Goal: Find contact information: Find contact information

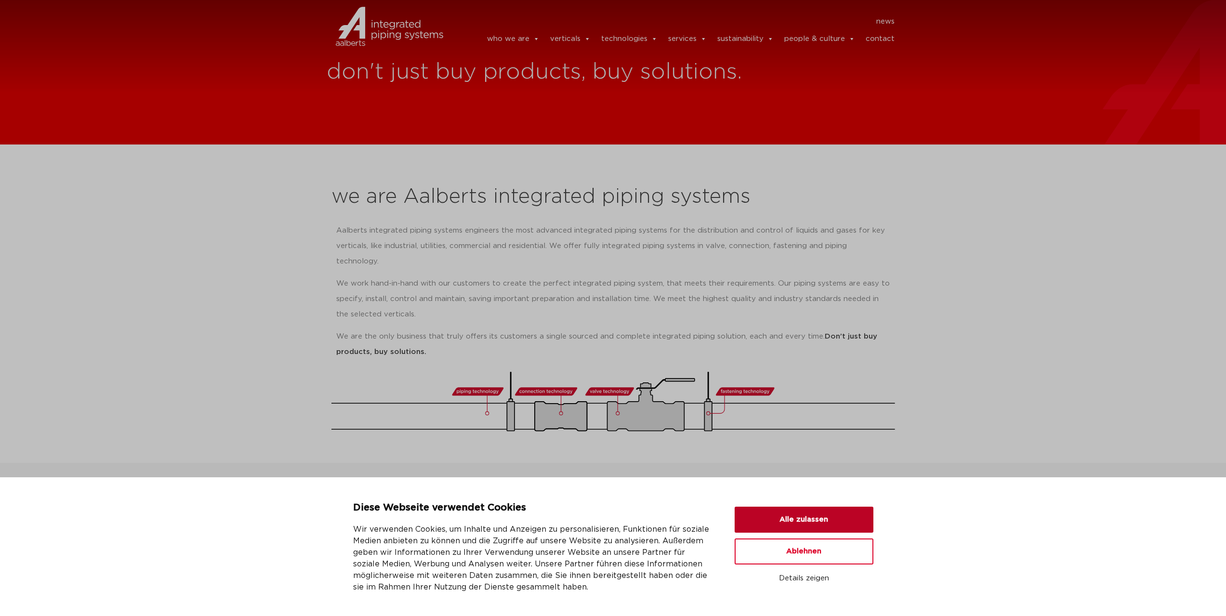
click at [776, 513] on button "Alle zulassen" at bounding box center [803, 520] width 139 height 26
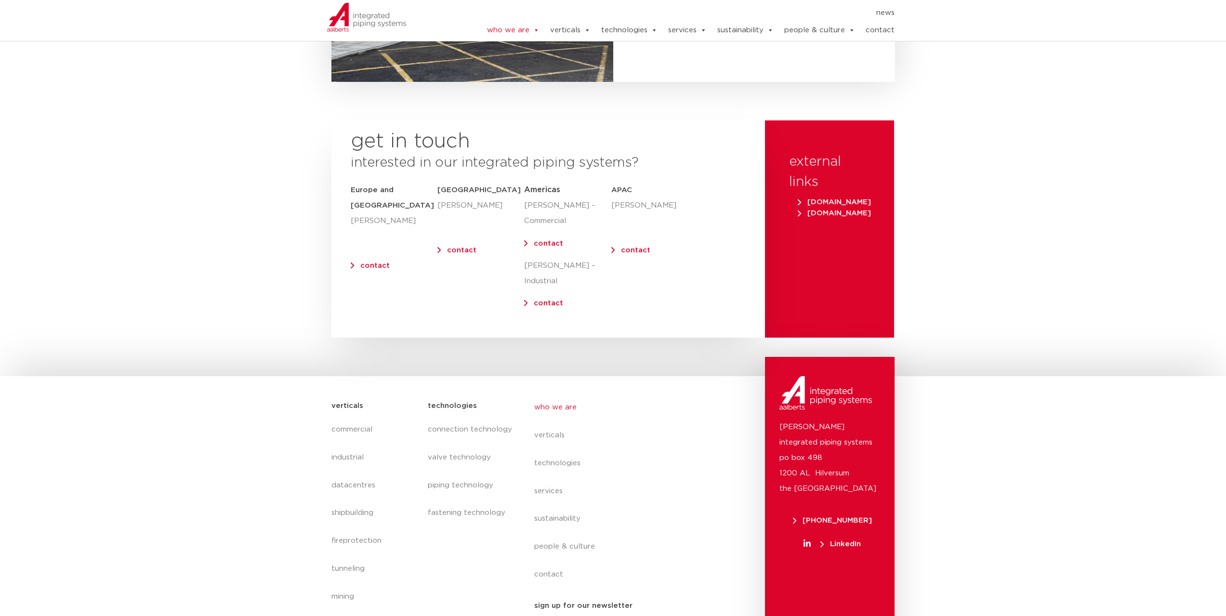
scroll to position [3807, 0]
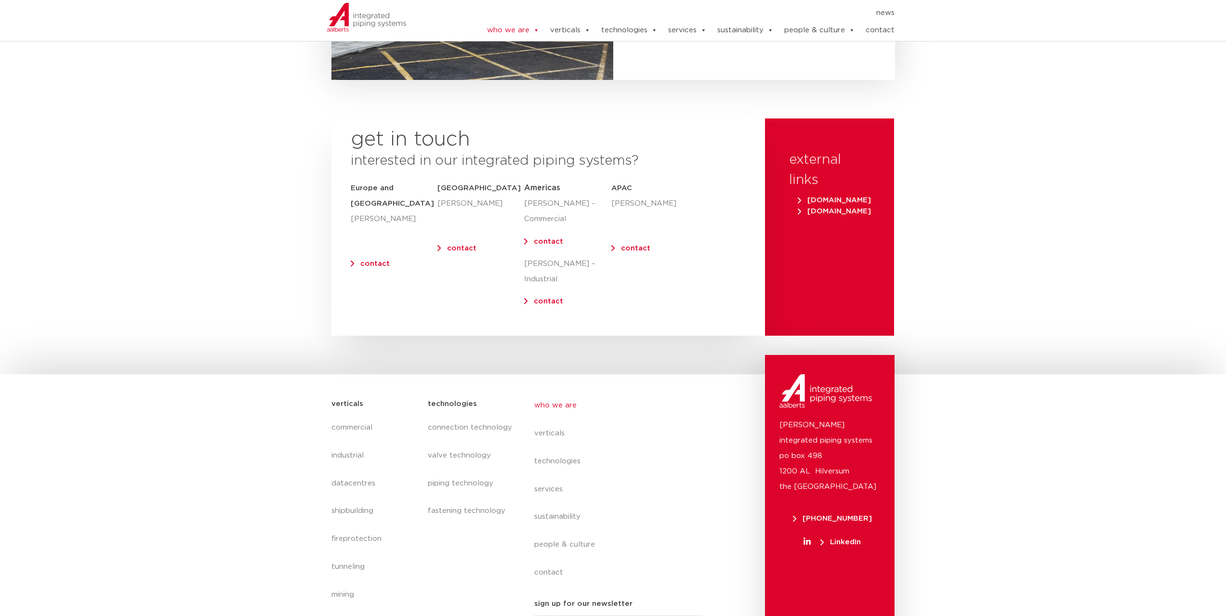
click at [360, 260] on link "contact" at bounding box center [374, 263] width 29 height 7
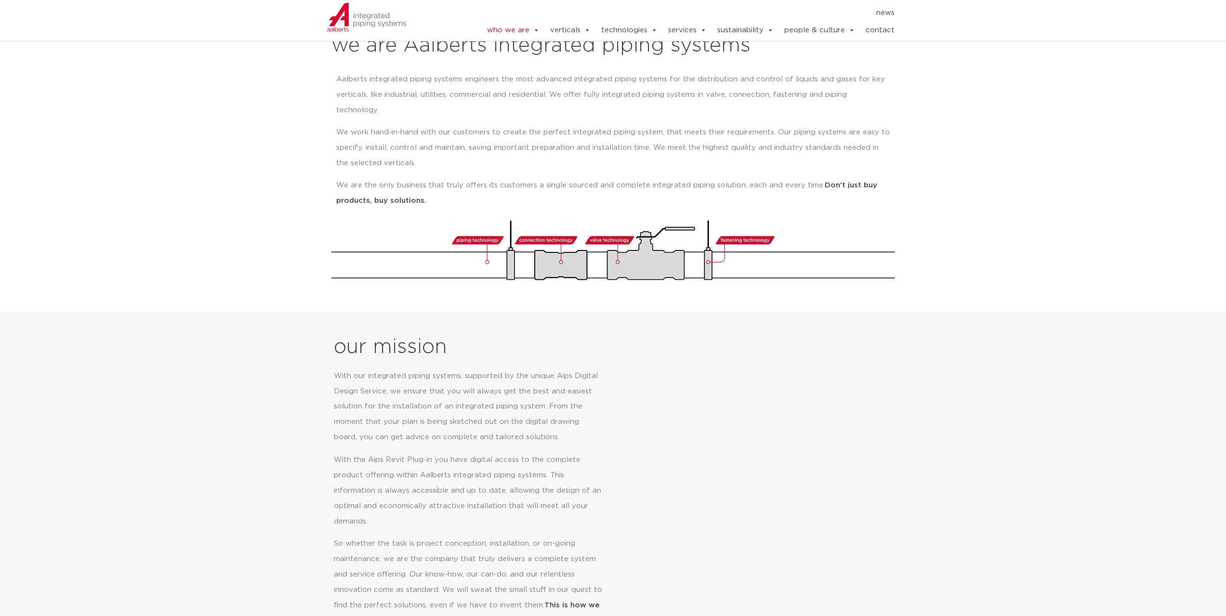
scroll to position [0, 0]
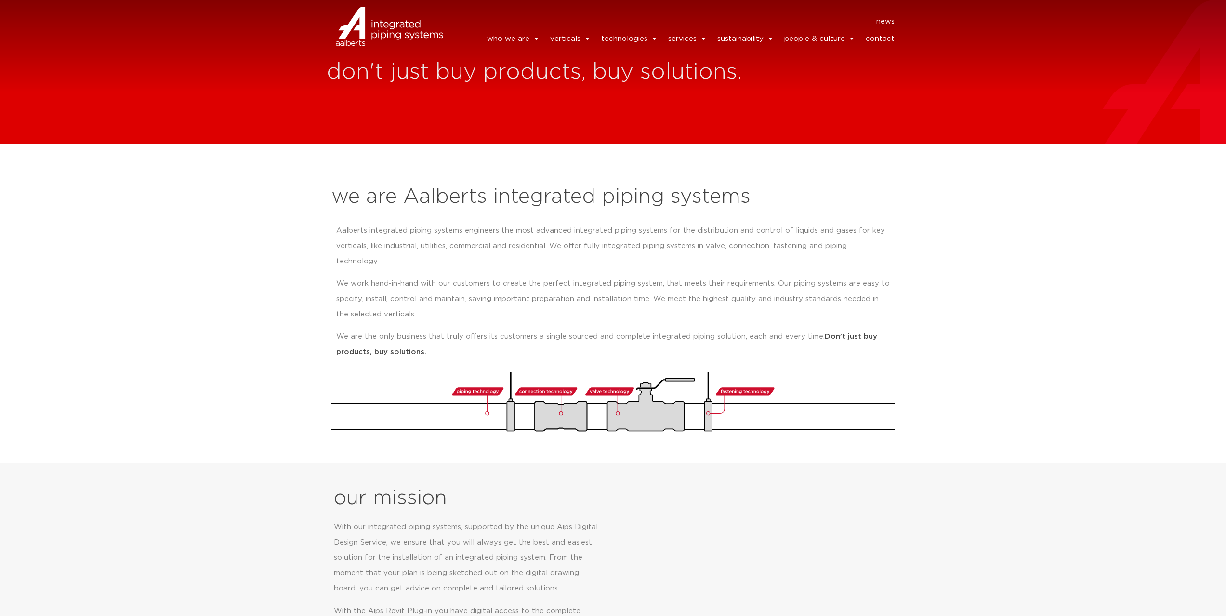
click at [882, 45] on link "contact" at bounding box center [879, 38] width 29 height 19
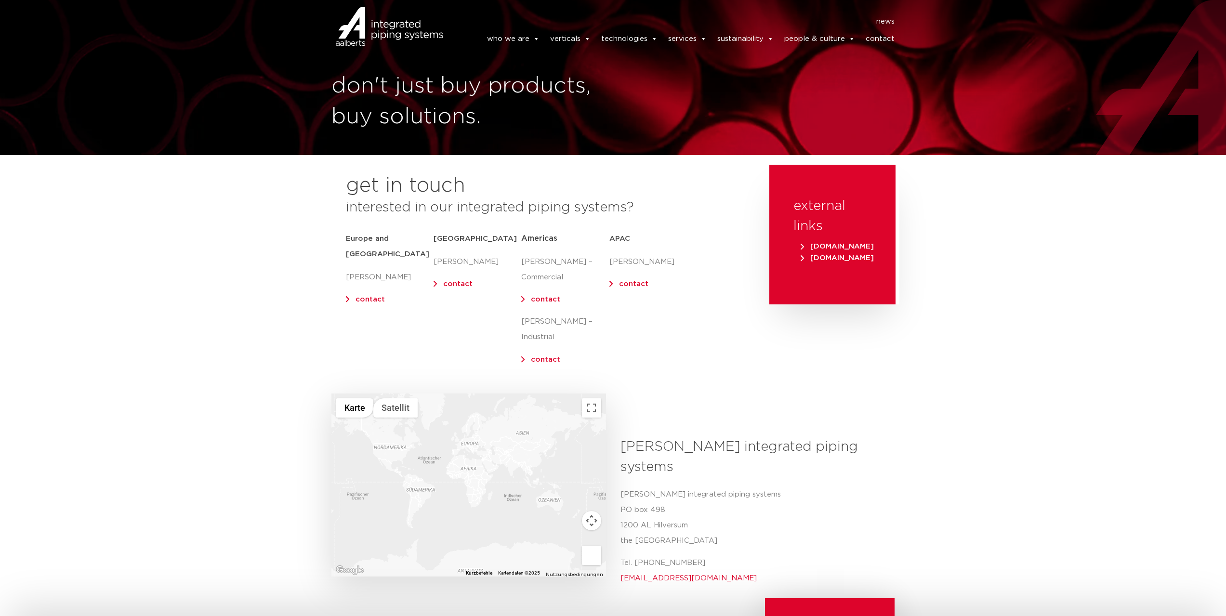
click at [471, 425] on div at bounding box center [468, 484] width 274 height 183
drag, startPoint x: 433, startPoint y: 432, endPoint x: 492, endPoint y: 521, distance: 106.5
click at [492, 521] on div at bounding box center [468, 484] width 274 height 183
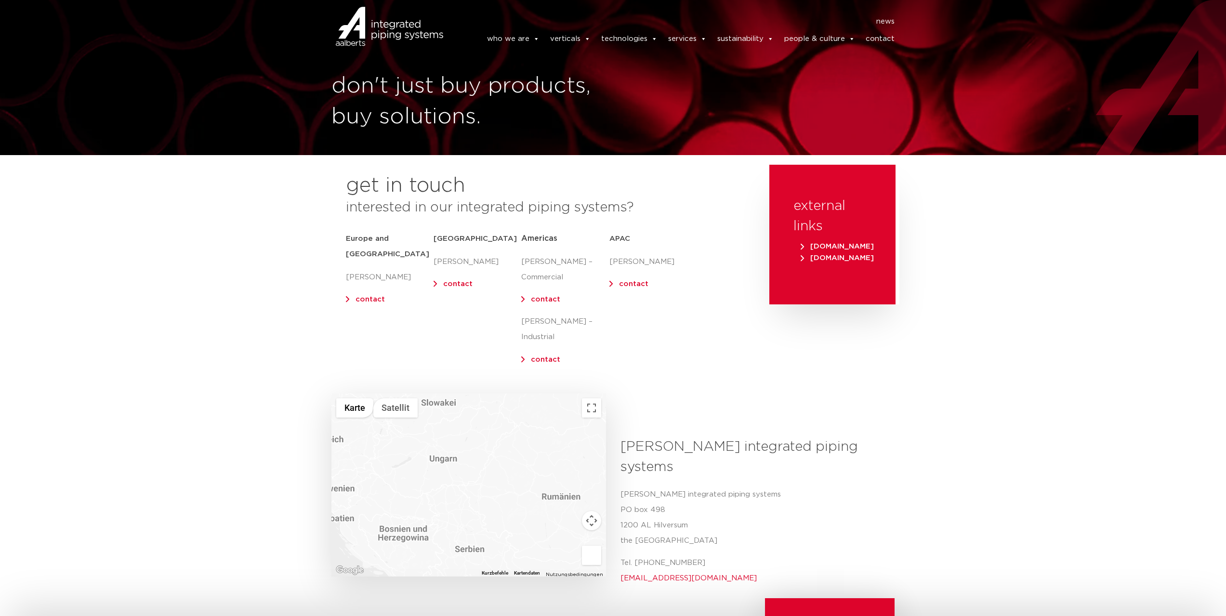
click at [441, 442] on div at bounding box center [468, 484] width 274 height 183
drag, startPoint x: 441, startPoint y: 444, endPoint x: 468, endPoint y: 427, distance: 31.8
click at [468, 427] on div at bounding box center [468, 484] width 274 height 183
click at [464, 431] on div at bounding box center [468, 484] width 274 height 183
click at [803, 487] on p "Aalberts integrated piping systems PO box 498 1200 AL Hilversum the Netherlands" at bounding box center [753, 518] width 267 height 62
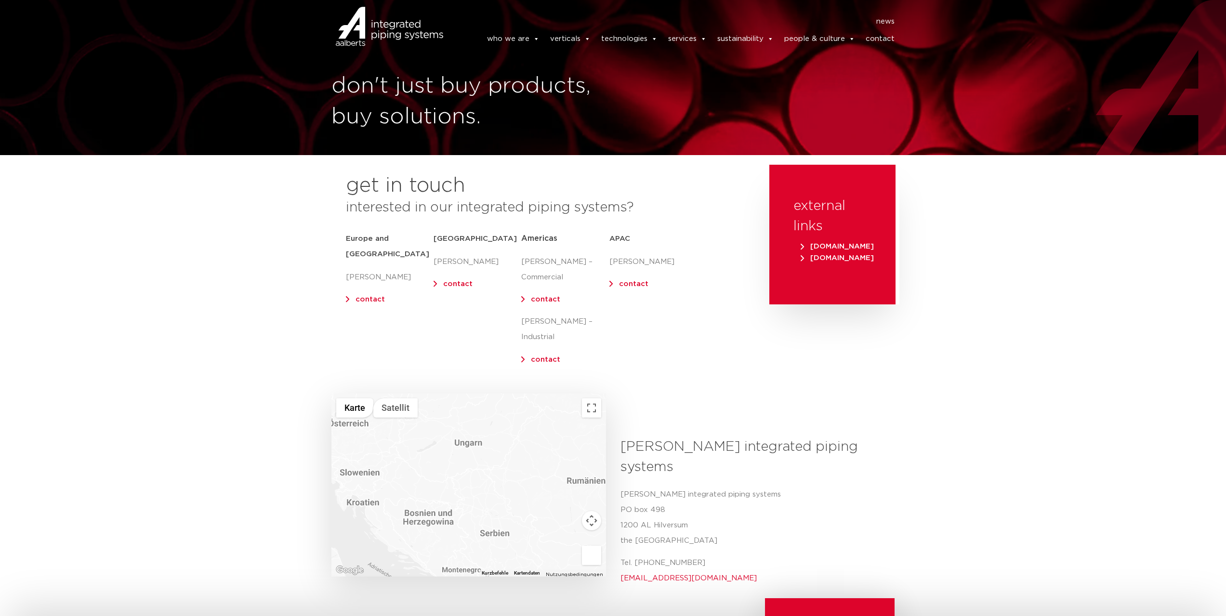
click at [366, 296] on link "contact" at bounding box center [369, 299] width 29 height 7
drag, startPoint x: 347, startPoint y: 261, endPoint x: 387, endPoint y: 261, distance: 39.5
click at [387, 270] on p "[PERSON_NAME]" at bounding box center [390, 277] width 88 height 15
copy p "[PERSON_NAME]"
click at [365, 296] on link "contact" at bounding box center [369, 299] width 29 height 7
